Goal: Communication & Community: Answer question/provide support

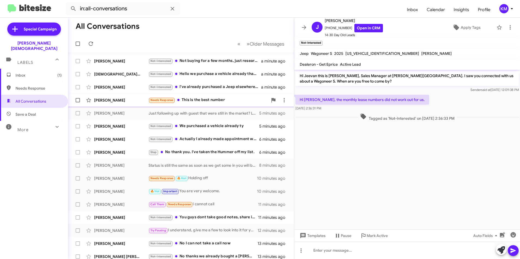
click at [199, 102] on div "Needs Response This is the best number" at bounding box center [207, 100] width 119 height 6
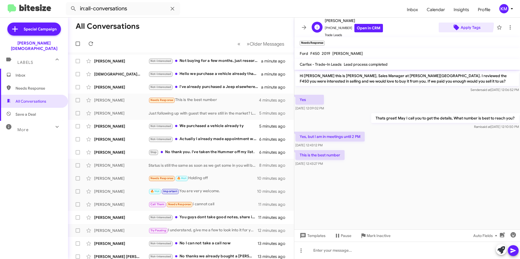
click at [457, 24] on span "Apply Tags" at bounding box center [466, 28] width 46 height 10
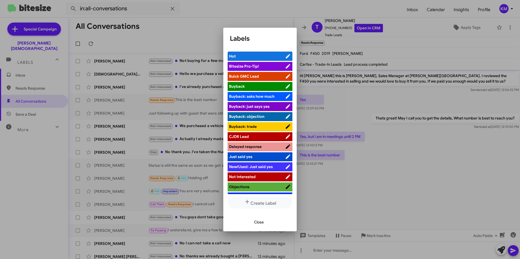
click at [256, 221] on span "Close" at bounding box center [259, 222] width 10 height 10
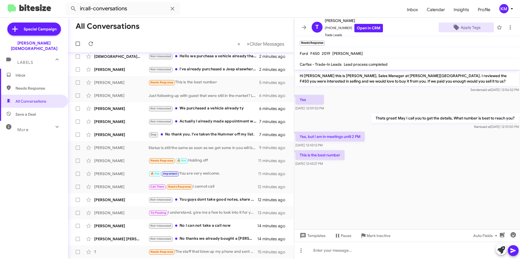
scroll to position [27, 0]
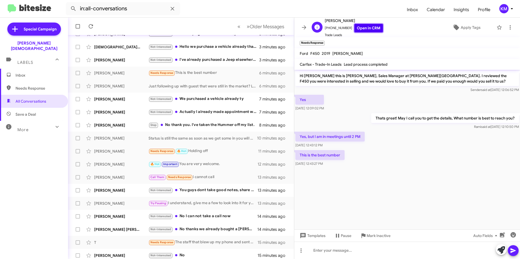
click at [368, 32] on link "Open in CRM" at bounding box center [368, 28] width 29 height 8
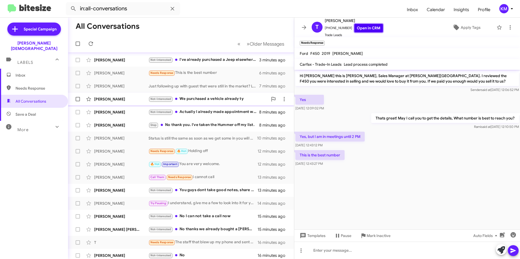
scroll to position [0, 0]
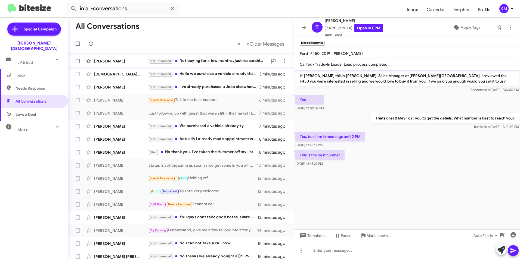
click at [186, 58] on div "[PERSON_NAME] Not-Interested Not buying for a few months, just researching the …" at bounding box center [180, 61] width 217 height 11
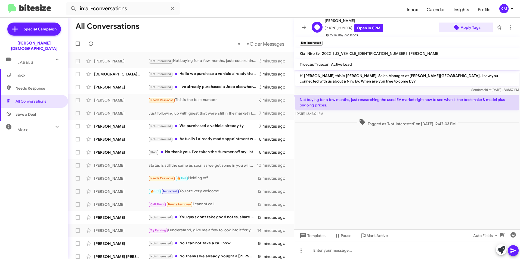
click at [455, 26] on icon at bounding box center [456, 27] width 7 height 7
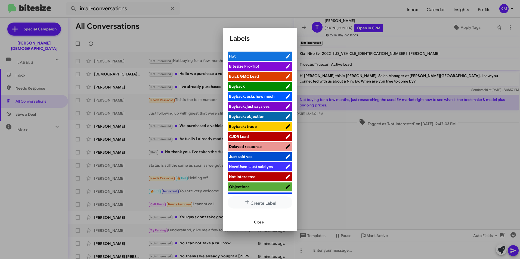
click at [420, 48] on div at bounding box center [260, 129] width 520 height 259
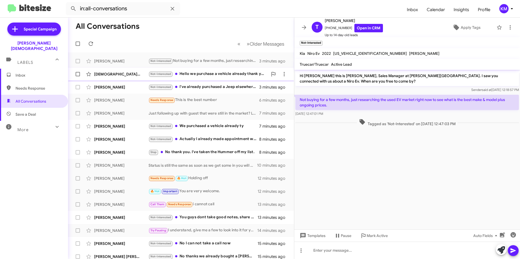
click at [187, 76] on div "Not-Interested Hello we purchase a vehicle already thank you though" at bounding box center [207, 74] width 119 height 6
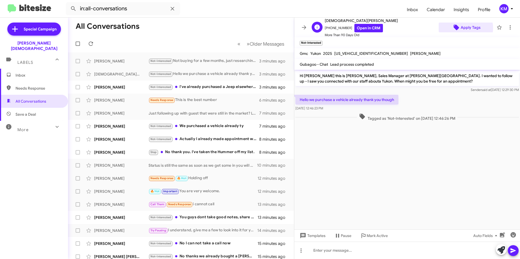
click at [461, 28] on span "Apply Tags" at bounding box center [471, 28] width 20 height 10
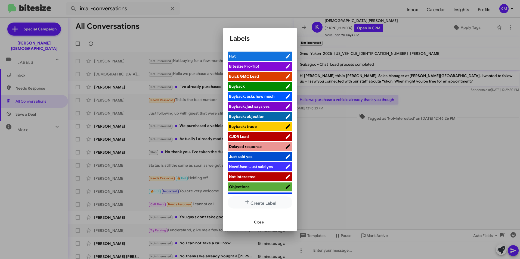
click at [260, 176] on span "Not Interested" at bounding box center [257, 176] width 56 height 5
click at [260, 223] on span "Close" at bounding box center [259, 222] width 10 height 10
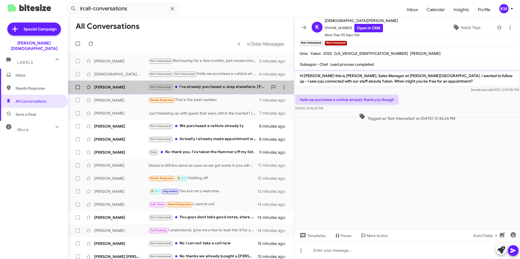
click at [208, 87] on div "Not-Interested I've already purchased a Jeep elsewhere. [PERSON_NAME] was very …" at bounding box center [207, 87] width 119 height 6
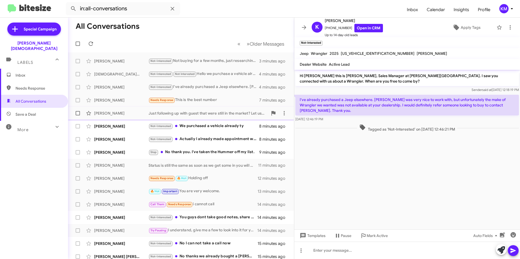
click at [201, 113] on div "Just following up with guest that were still in the market? Let us know if you …" at bounding box center [207, 113] width 119 height 5
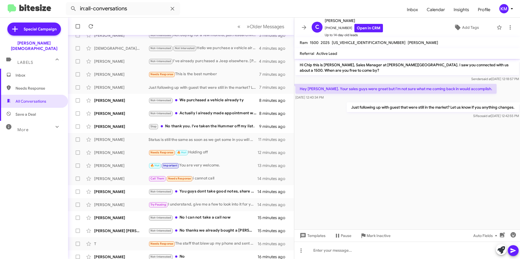
scroll to position [56, 0]
